Goal: Find specific page/section: Find specific page/section

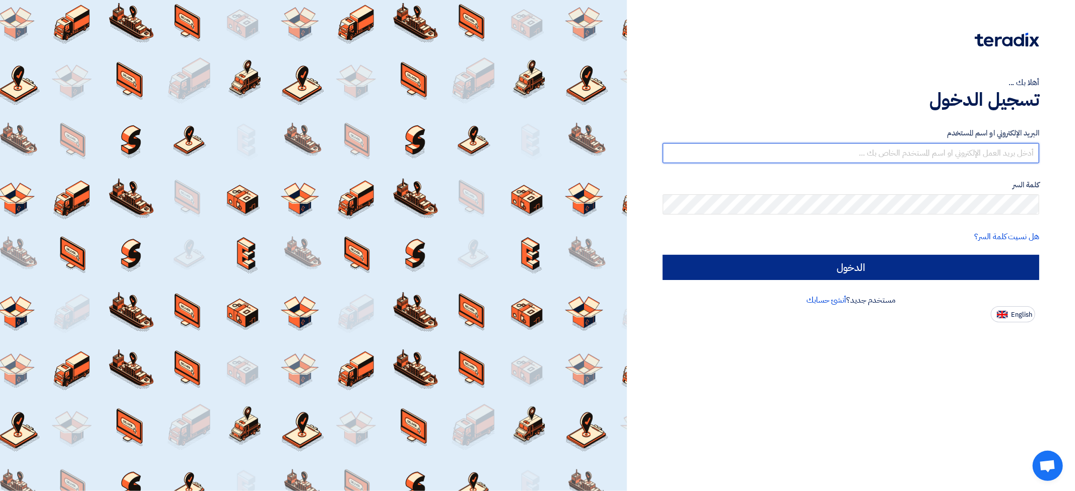
type input "[EMAIL_ADDRESS][DOMAIN_NAME]"
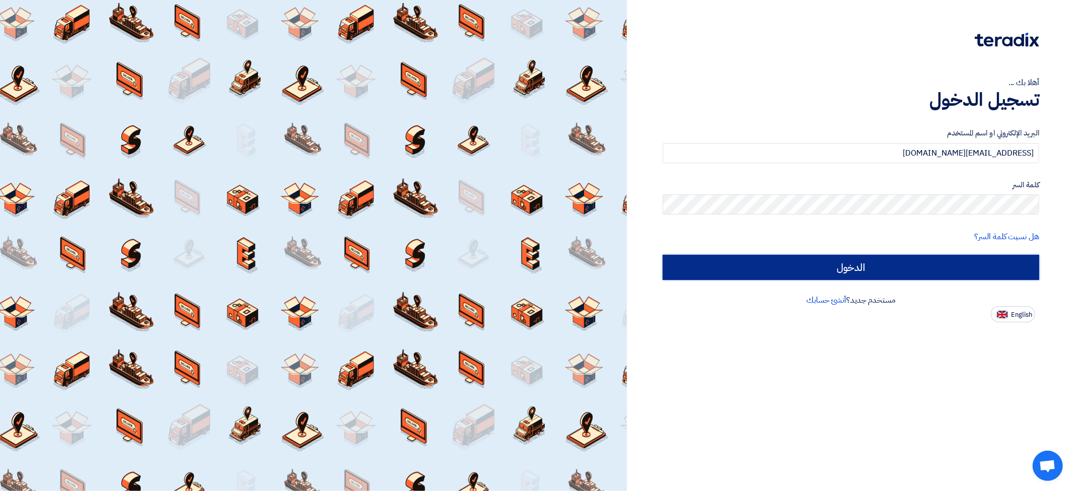
click at [903, 272] on input "الدخول" at bounding box center [851, 267] width 376 height 25
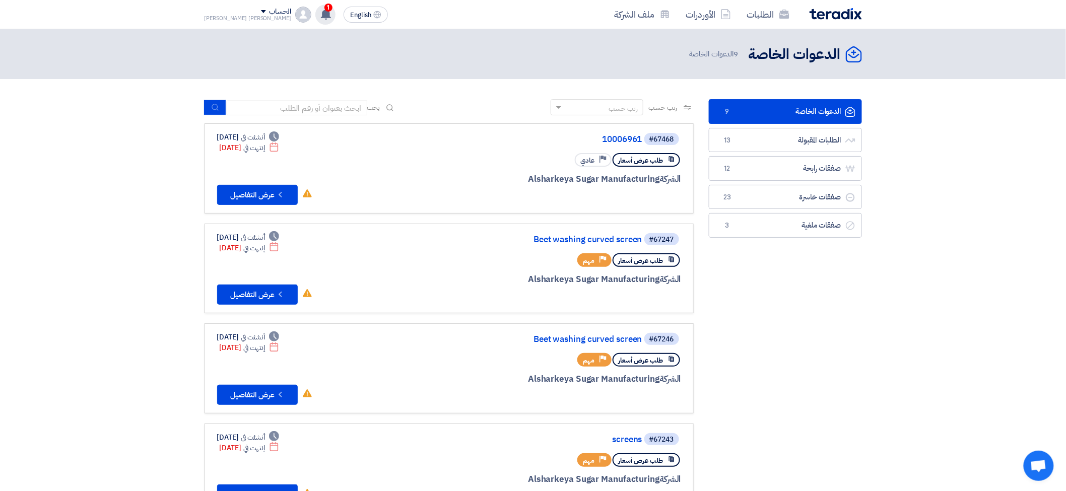
click at [321, 14] on use at bounding box center [326, 14] width 10 height 11
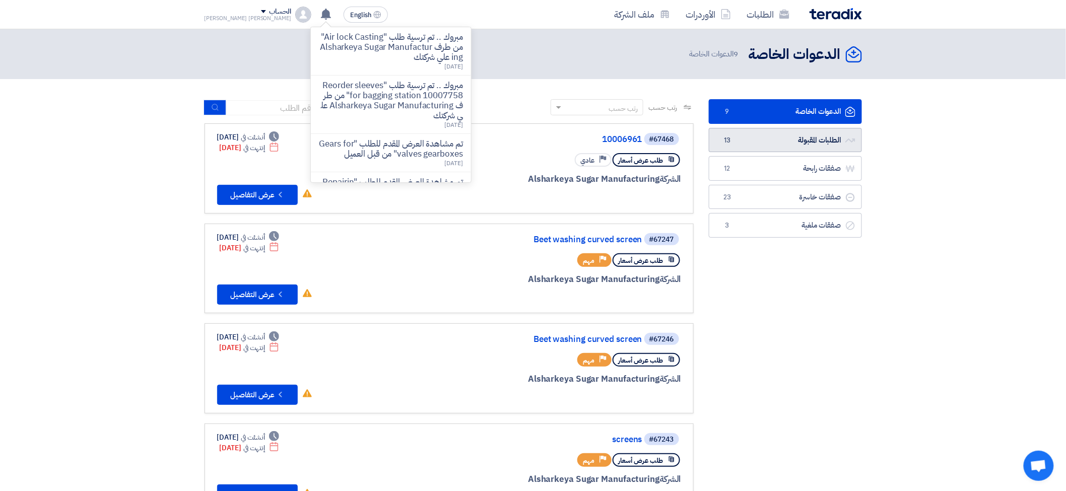
click at [803, 145] on link "الطلبات المقبولة الطلبات المقبولة 13" at bounding box center [785, 140] width 153 height 25
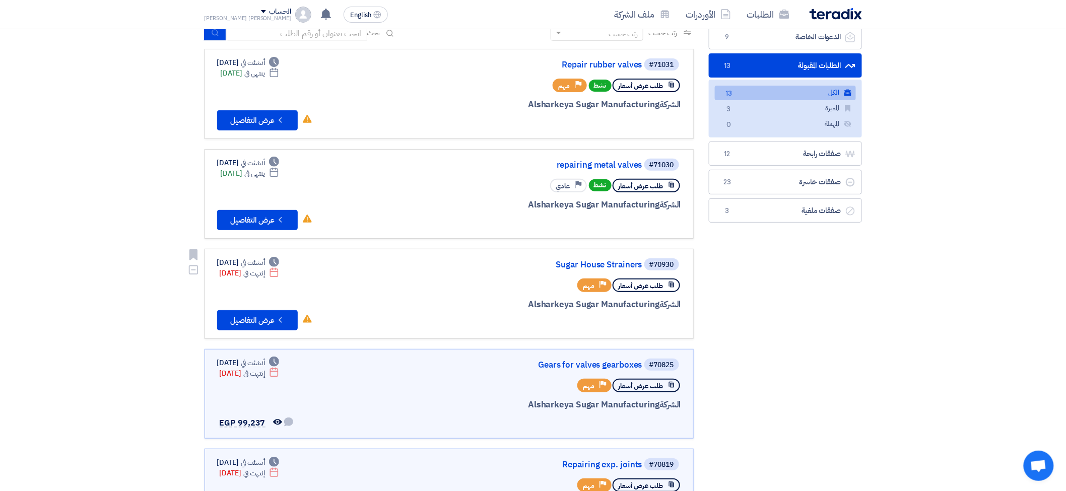
scroll to position [112, 0]
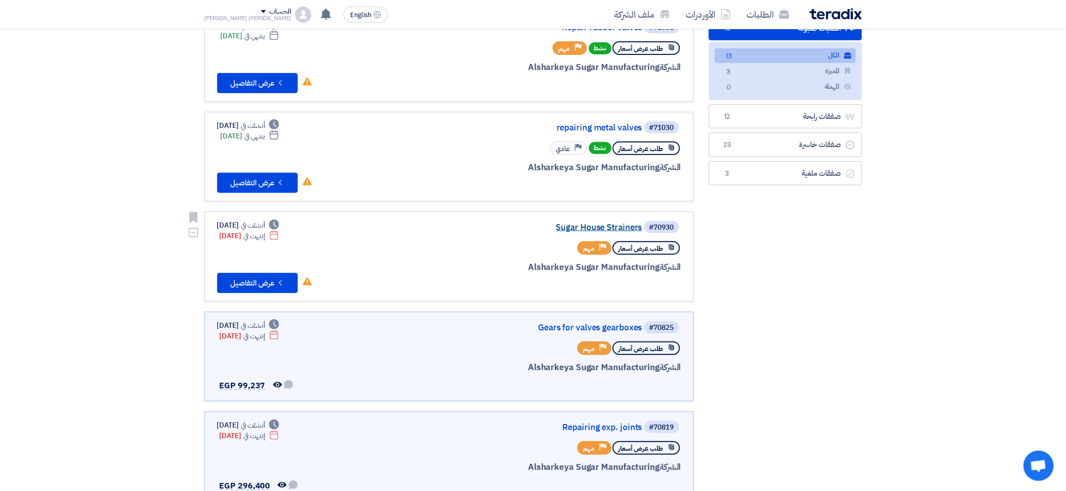
click at [610, 223] on link "Sugar House Strainers" at bounding box center [542, 227] width 202 height 9
